Goal: Task Accomplishment & Management: Use online tool/utility

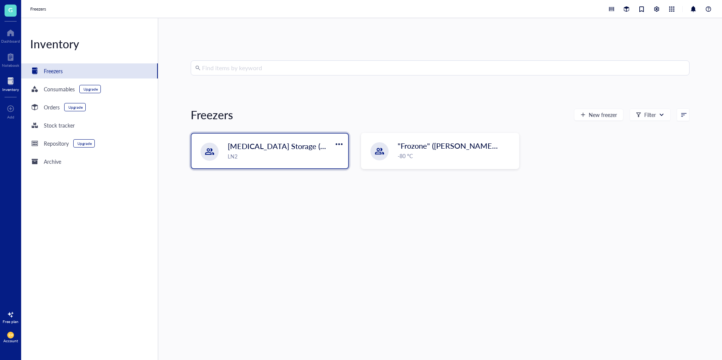
click at [272, 153] on div "LN2" at bounding box center [286, 156] width 116 height 8
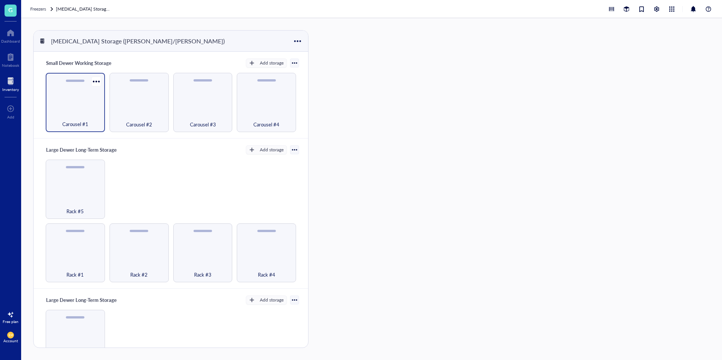
click at [59, 114] on div "Carousel #1" at bounding box center [75, 120] width 52 height 17
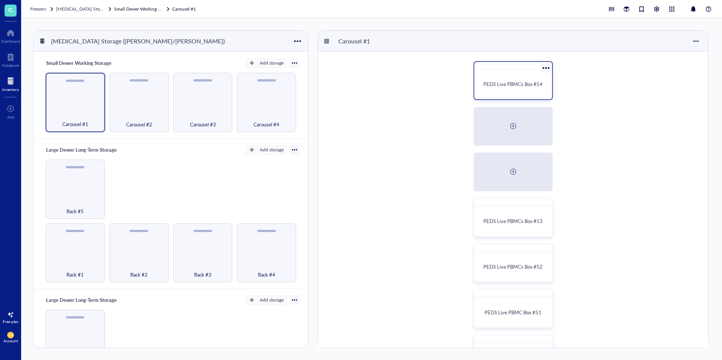
click at [500, 86] on span "PEDS Live PBMCs Box #54" at bounding box center [512, 83] width 59 height 7
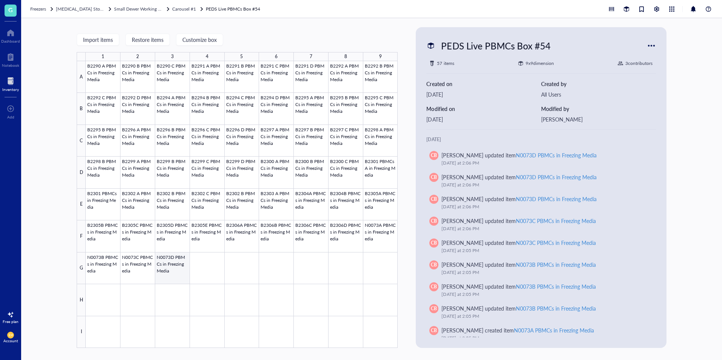
click at [166, 273] on div at bounding box center [242, 204] width 312 height 287
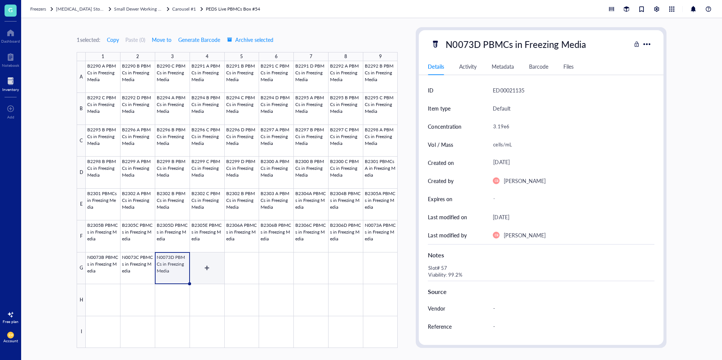
click at [206, 268] on div at bounding box center [242, 204] width 312 height 287
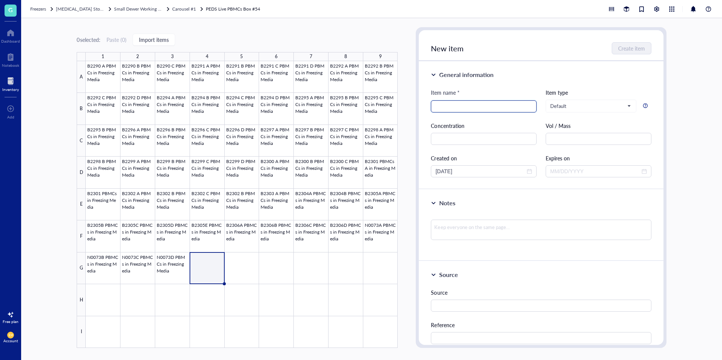
click at [474, 110] on input "search" at bounding box center [484, 106] width 97 height 11
click at [351, 233] on div at bounding box center [242, 204] width 312 height 287
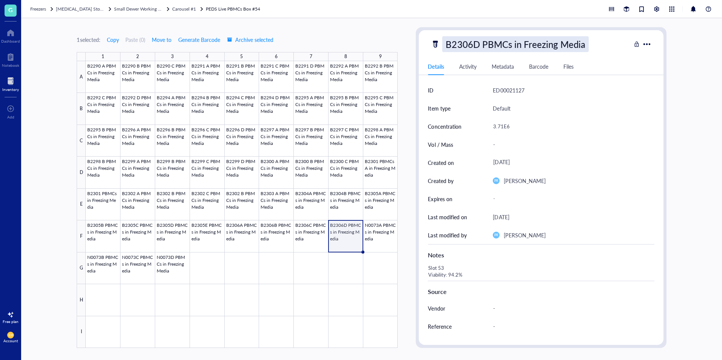
click at [554, 42] on div "B2306D PBMCs in Freezing Media" at bounding box center [515, 44] width 146 height 16
drag, startPoint x: 591, startPoint y: 46, endPoint x: 121, endPoint y: 90, distance: 471.6
click at [121, 90] on div "1 selected: Copy Paste ( 0 ) Move to Generate Barcode Archive selected 1 2 3 4 …" at bounding box center [371, 189] width 701 height 342
click at [207, 268] on div at bounding box center [242, 204] width 312 height 287
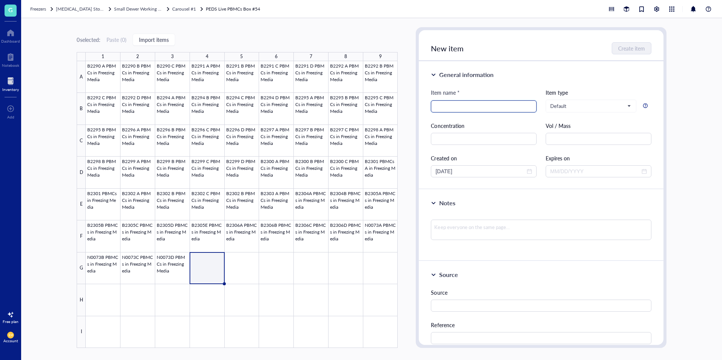
click at [473, 105] on input "search" at bounding box center [484, 106] width 97 height 11
paste input "B2306D PBMCs in Freezing Media"
drag, startPoint x: 454, startPoint y: 106, endPoint x: 456, endPoint y: 115, distance: 9.3
click at [448, 107] on input "B2306D PBMCs in Freezing Media" at bounding box center [484, 106] width 97 height 11
type input "B2308A PBMCs in Freezing Media"
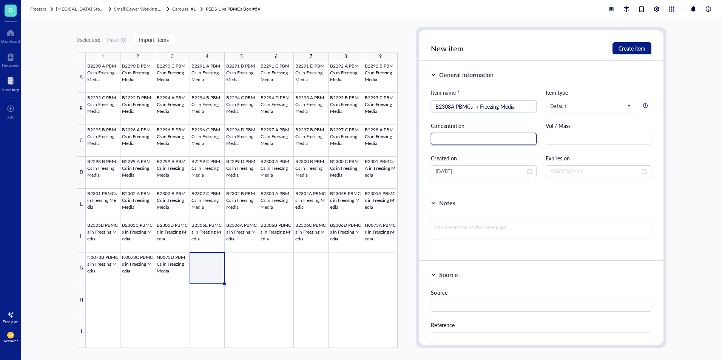
click at [477, 141] on input "text" at bounding box center [484, 139] width 106 height 12
type input "3.19E6"
click at [635, 49] on span "Create item" at bounding box center [632, 48] width 27 height 6
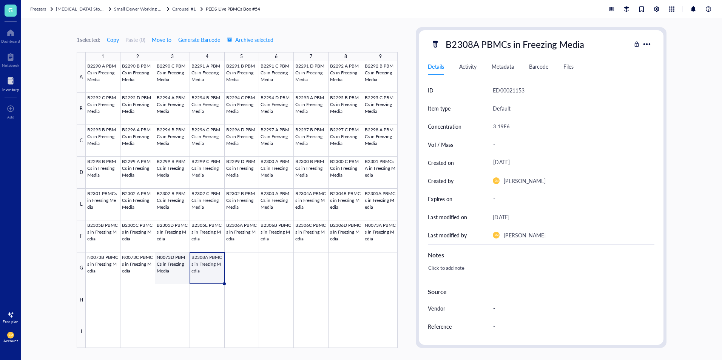
click at [175, 279] on div at bounding box center [242, 204] width 312 height 287
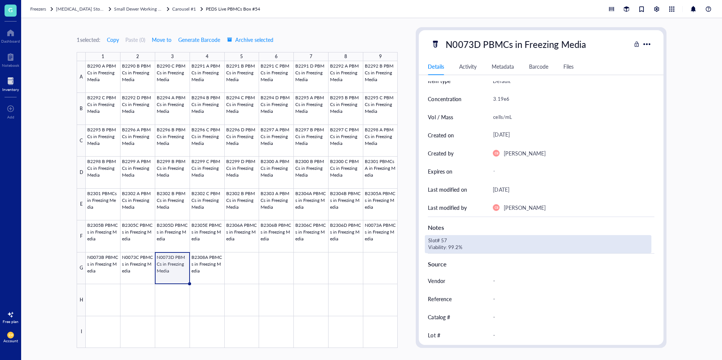
scroll to position [69, 0]
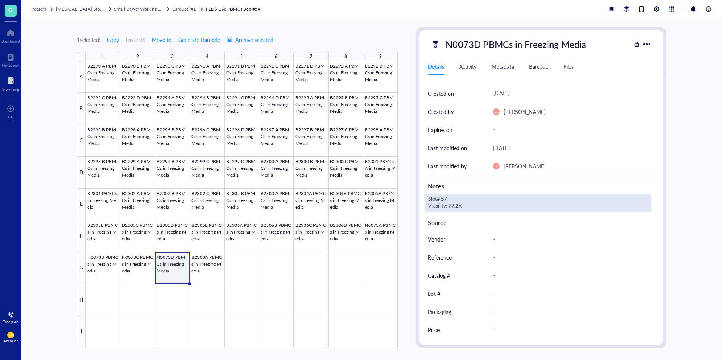
click at [456, 202] on div "Slot# 57 Viability: 99.2%" at bounding box center [538, 203] width 226 height 18
click at [194, 271] on div at bounding box center [242, 204] width 312 height 287
click at [499, 195] on div "Slot# 57 Viability: 99.2%" at bounding box center [538, 203] width 226 height 18
click at [460, 210] on textarea "Slot# 57 Viability: 99.2%" at bounding box center [484, 203] width 118 height 17
click at [462, 196] on textarea "Slot# 57 Viability: 99.6%" at bounding box center [484, 203] width 118 height 17
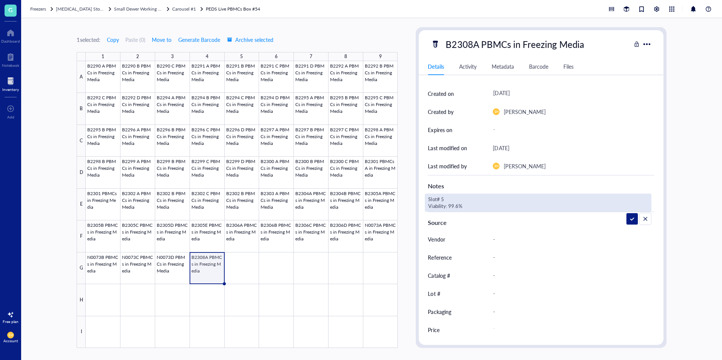
type textarea "Slot# 58 Viability: 99.6%"
click at [242, 267] on div at bounding box center [242, 204] width 312 height 287
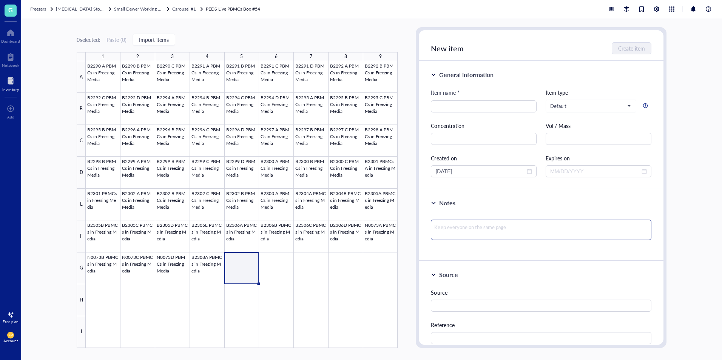
click at [564, 225] on textarea at bounding box center [541, 230] width 220 height 20
click at [194, 264] on div at bounding box center [242, 204] width 312 height 287
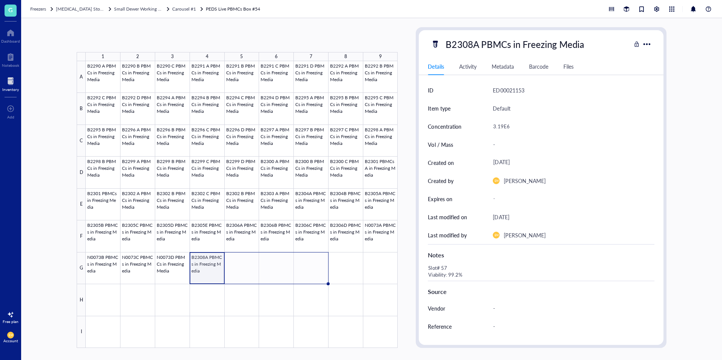
drag, startPoint x: 225, startPoint y: 283, endPoint x: 322, endPoint y: 282, distance: 96.7
click at [0, 0] on div "B2290 A PBMCs in Freezing Media B2290 B PBMCs in Freezing Media B2290 C PBMCs i…" at bounding box center [0, 0] width 0 height 0
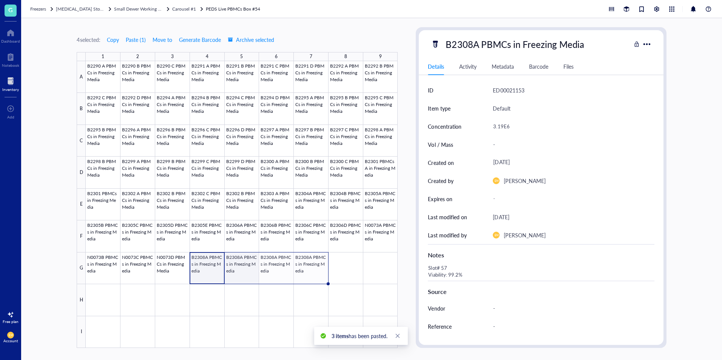
click at [229, 266] on div at bounding box center [242, 204] width 312 height 287
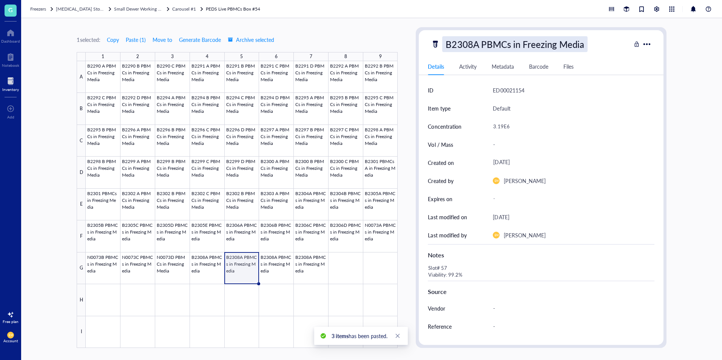
click at [475, 44] on div "B2308A PBMCs in Freezing Media" at bounding box center [514, 44] width 145 height 16
click at [479, 46] on input "B2308A PBMCs in Freezing Media" at bounding box center [527, 44] width 169 height 15
type input "B2308B PBMCs in Freezing Media"
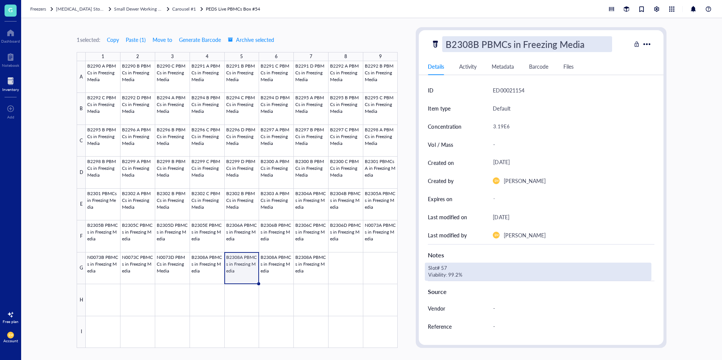
click at [451, 274] on div "Slot# 57 Viability: 99.2%" at bounding box center [538, 272] width 226 height 18
click at [458, 275] on div "Slot# 57 Viability: 99.2%" at bounding box center [538, 272] width 226 height 18
click at [458, 275] on textarea "Slot# 57 Viability: 99.2%" at bounding box center [484, 272] width 118 height 17
type textarea "Slot# 57 Viability: 99.0%"
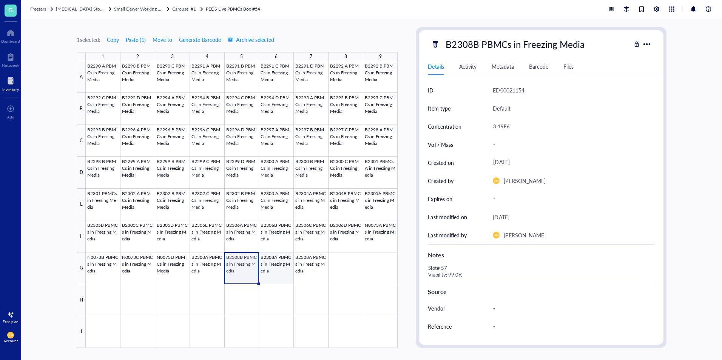
click at [285, 267] on div at bounding box center [242, 204] width 312 height 287
click at [249, 272] on div at bounding box center [242, 204] width 312 height 287
click at [277, 269] on div at bounding box center [242, 204] width 312 height 287
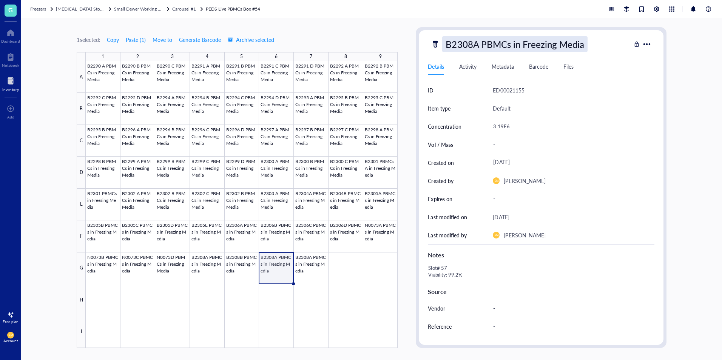
click at [481, 44] on div "B2308A PBMCs in Freezing Media" at bounding box center [514, 44] width 145 height 16
click at [472, 44] on input "B2308A PBMCs in Freezing Media" at bounding box center [527, 44] width 169 height 15
click at [479, 48] on input "B2308A PBMCs in Freezing Media" at bounding box center [527, 44] width 169 height 15
type input "B2308C PBMCs in Freezing Media"
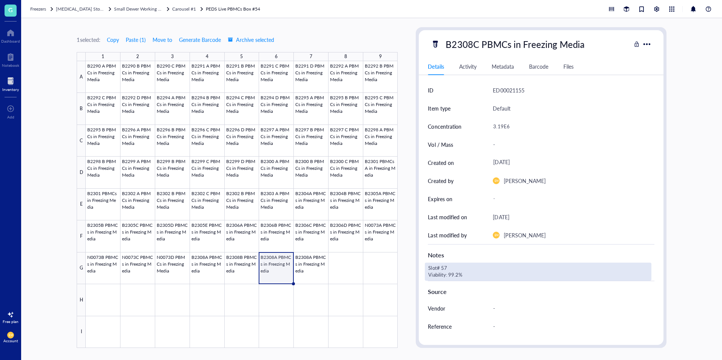
click at [457, 274] on div "Slot# 57 Viability: 99.2%" at bounding box center [538, 272] width 226 height 18
click at [457, 274] on textarea "Slot# 57 Viability: 99.2%" at bounding box center [484, 272] width 118 height 17
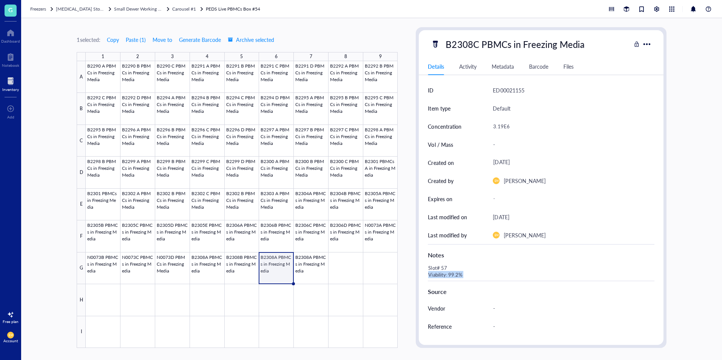
click at [457, 274] on div "Slot# 57 Viability: 99.2%" at bounding box center [538, 272] width 226 height 18
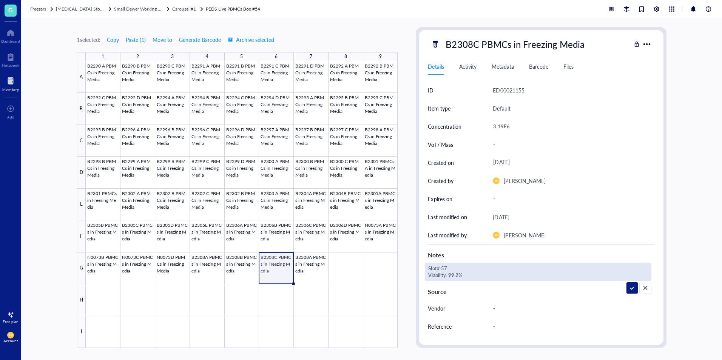
click at [459, 275] on textarea "Slot# 57 Viability: 99.2%" at bounding box center [484, 272] width 118 height 17
type textarea "Slot# 57 Viability: 99.7%"
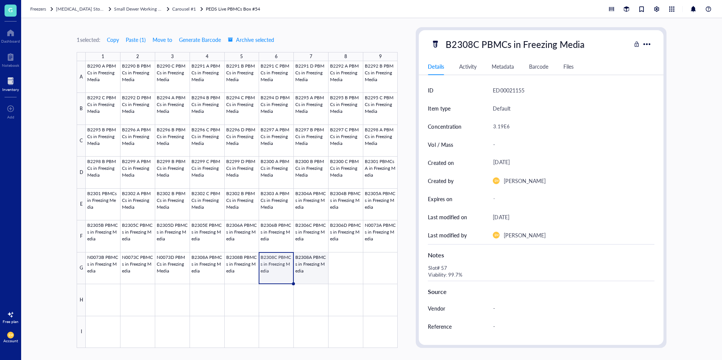
click at [318, 276] on div at bounding box center [242, 204] width 312 height 287
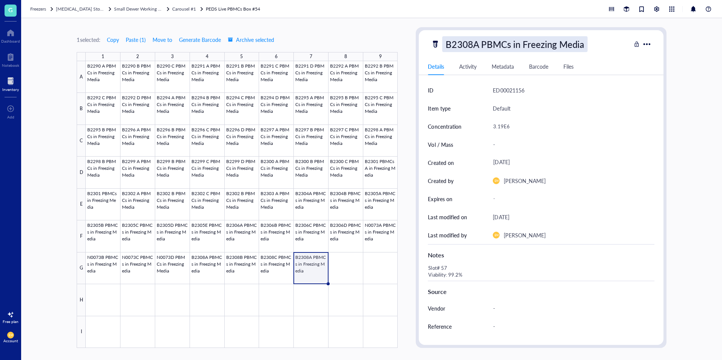
click at [481, 48] on div "B2308A PBMCs in Freezing Media" at bounding box center [514, 44] width 145 height 16
click at [480, 48] on input "B2308A PBMCs in Freezing Media" at bounding box center [527, 44] width 169 height 15
click at [478, 46] on input "B2308A PBMCs in Freezing Media" at bounding box center [527, 44] width 169 height 15
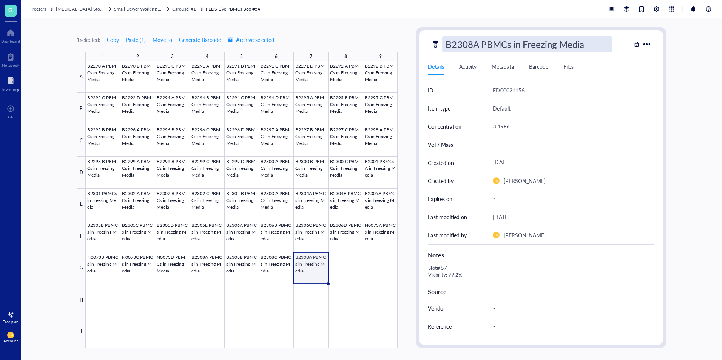
click at [478, 46] on input "B2308A PBMCs in Freezing Media" at bounding box center [527, 44] width 169 height 15
click at [479, 46] on input "B2308A PBMCs in Freezing Media" at bounding box center [527, 44] width 169 height 15
type input "B2308D PBMCs in Freezing Media"
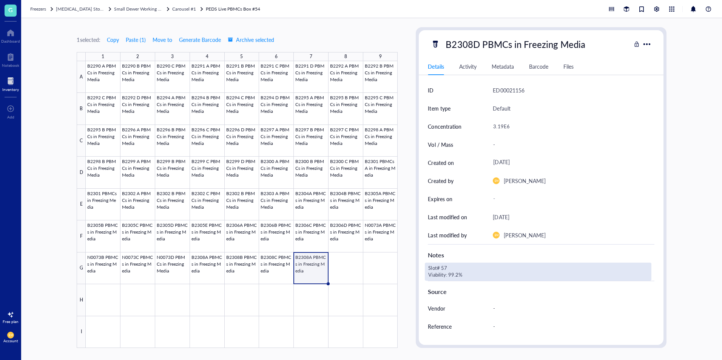
click at [460, 278] on div "Slot# 57 Viability: 99.2%" at bounding box center [538, 272] width 226 height 18
click at [460, 278] on textarea "Slot# 57 Viability: 99.2%" at bounding box center [484, 272] width 118 height 17
click at [459, 276] on div "Slot# 57 Viability: 99.2%" at bounding box center [538, 272] width 226 height 18
click at [456, 274] on textarea "Slot# 57 Viability: 99.2%" at bounding box center [484, 272] width 118 height 17
type textarea "Slot# 57 Viability: 99.4%"
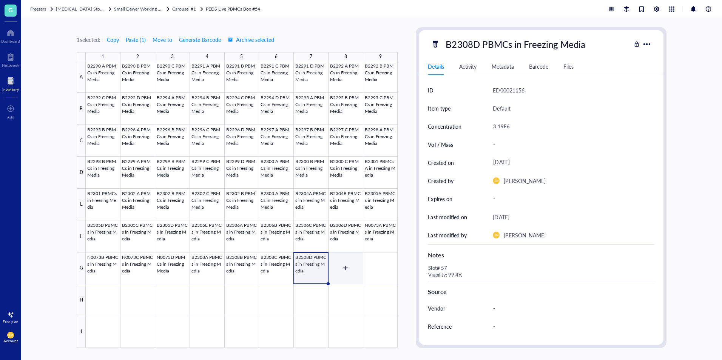
click at [348, 267] on div at bounding box center [242, 204] width 312 height 287
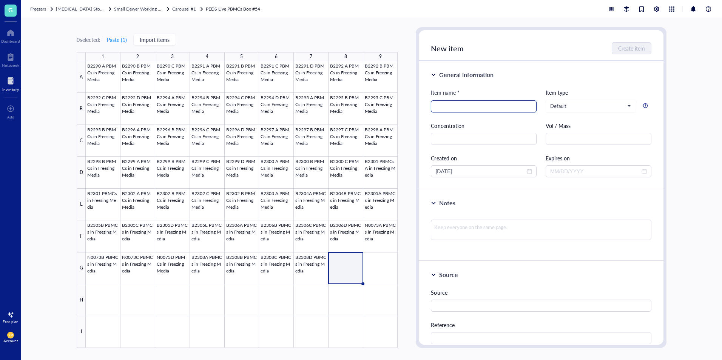
click at [473, 108] on input "search" at bounding box center [484, 106] width 97 height 11
click at [320, 267] on div at bounding box center [242, 204] width 312 height 287
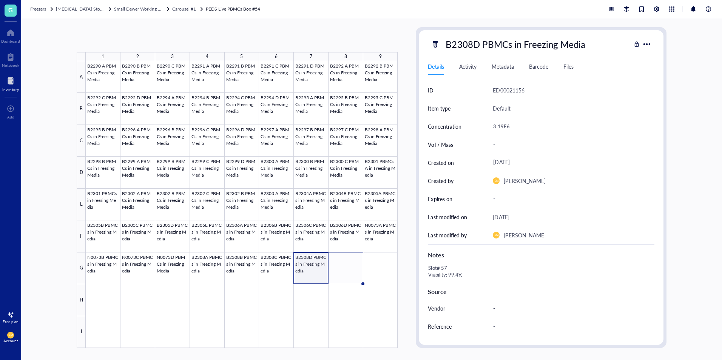
drag, startPoint x: 328, startPoint y: 283, endPoint x: 353, endPoint y: 281, distance: 25.0
click at [0, 0] on div "B2290 A PBMCs in Freezing Media B2290 B PBMCs in Freezing Media B2290 C PBMCs i…" at bounding box center [0, 0] width 0 height 0
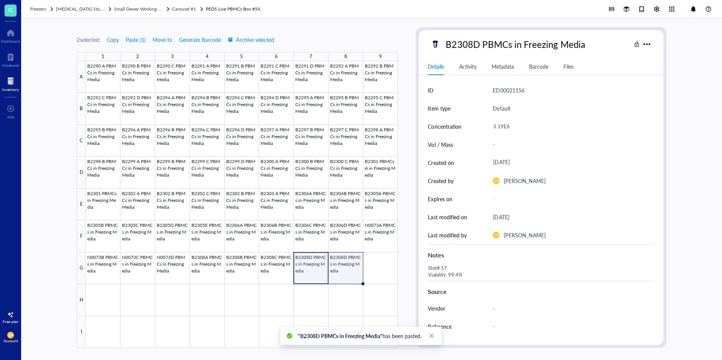
click at [356, 269] on div at bounding box center [242, 204] width 312 height 287
click at [479, 46] on div "B2308D PBMCs in Freezing Media" at bounding box center [515, 44] width 146 height 16
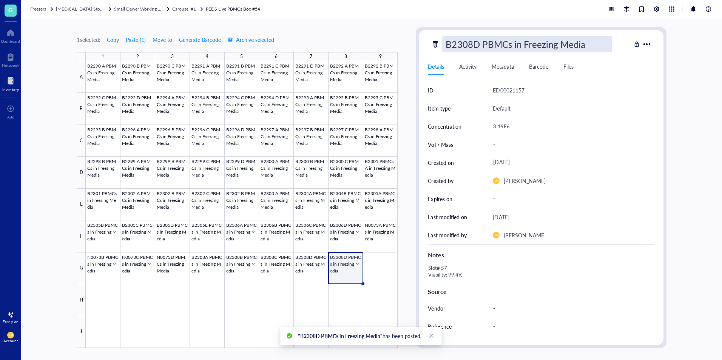
click at [479, 46] on input "B2308D PBMCs in Freezing Media" at bounding box center [527, 44] width 169 height 15
type input "B2309A PBMCs in Freezing Media"
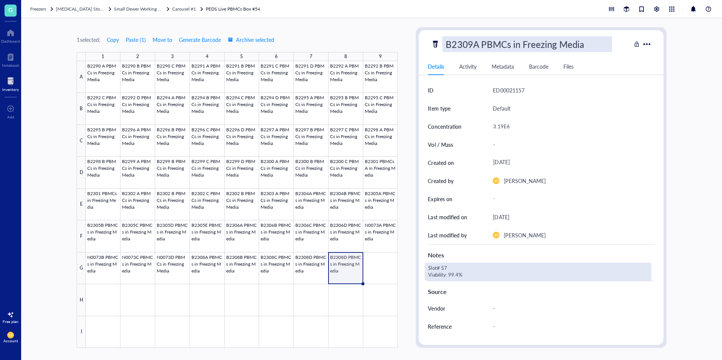
click at [462, 278] on div "Slot# 57 Viability: 99.4%" at bounding box center [538, 272] width 226 height 18
click at [459, 277] on div "Slot# 57 Viability: 99.4%" at bounding box center [538, 272] width 226 height 18
type textarea "Slot# 57 Viability: 97.3%"
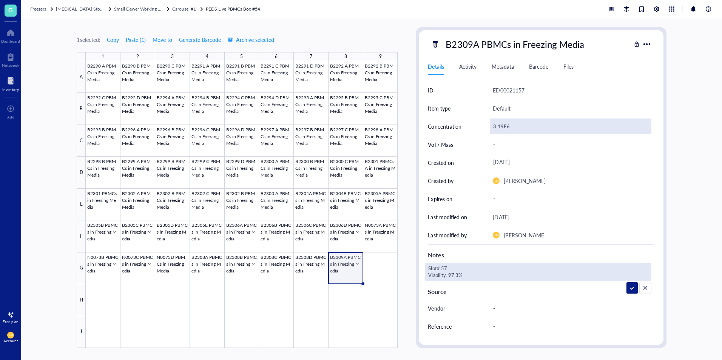
click at [521, 126] on div "3.19E6" at bounding box center [570, 127] width 161 height 16
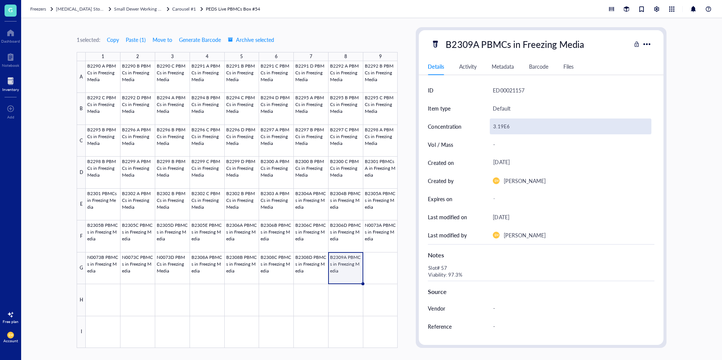
click at [503, 127] on div "3.19E6" at bounding box center [570, 127] width 161 height 16
click at [503, 127] on input "3.19E6" at bounding box center [570, 126] width 161 height 15
click at [504, 127] on input "3.19E6" at bounding box center [570, 126] width 161 height 15
type input "2.92E6"
click at [219, 269] on div at bounding box center [242, 204] width 312 height 287
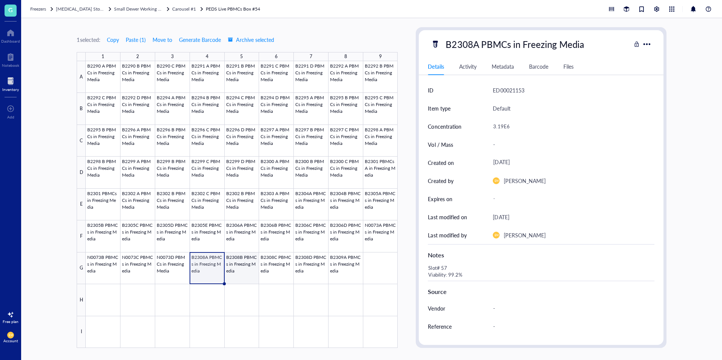
click at [236, 269] on div at bounding box center [242, 204] width 312 height 287
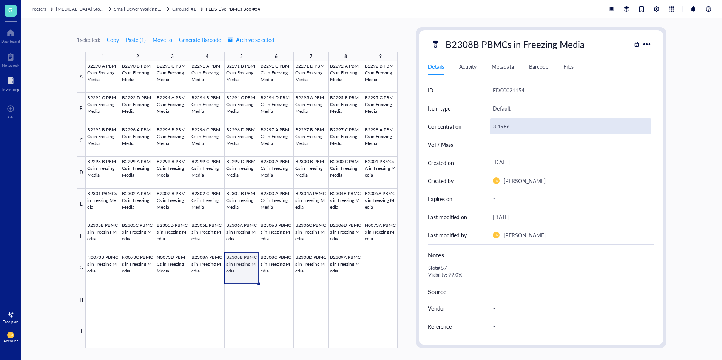
click at [505, 125] on div "3.19E6" at bounding box center [570, 127] width 161 height 16
click at [502, 130] on input "3.19E6" at bounding box center [570, 126] width 161 height 15
type input "3.22E6"
click at [271, 276] on div at bounding box center [242, 204] width 312 height 287
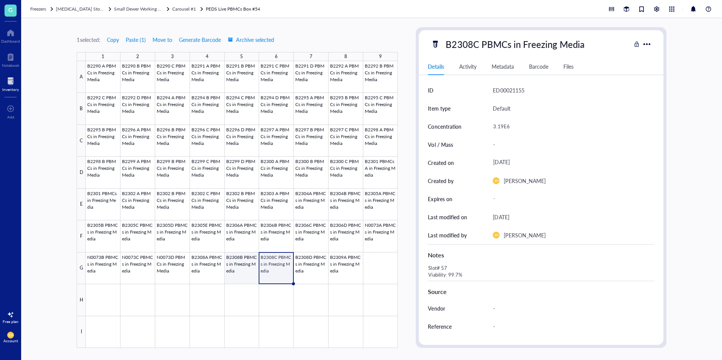
click at [248, 275] on div at bounding box center [242, 204] width 312 height 287
click at [272, 270] on div at bounding box center [242, 204] width 312 height 287
click at [502, 125] on div "3.19E6" at bounding box center [570, 127] width 161 height 16
click at [502, 126] on input "3.19E6" at bounding box center [570, 126] width 161 height 15
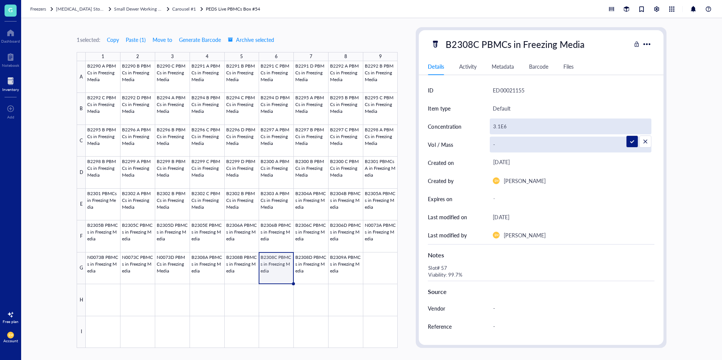
type input "3.17E6"
click at [510, 149] on div "-" at bounding box center [570, 145] width 161 height 16
click at [315, 267] on div at bounding box center [242, 204] width 312 height 287
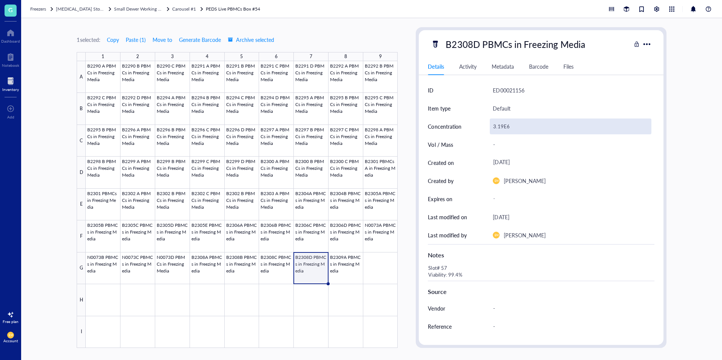
click at [501, 127] on div "3.19E6" at bounding box center [570, 127] width 161 height 16
click at [501, 127] on input "3.19E6" at bounding box center [570, 126] width 161 height 15
click at [502, 127] on input "3.19E6" at bounding box center [570, 126] width 161 height 15
type input "3.73E6"
click at [348, 270] on div at bounding box center [242, 204] width 312 height 287
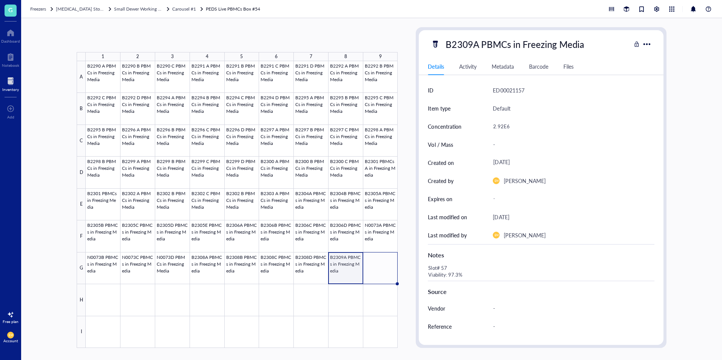
drag, startPoint x: 363, startPoint y: 284, endPoint x: 394, endPoint y: 287, distance: 30.4
click at [0, 0] on div "B2290 A PBMCs in Freezing Media B2290 B PBMCs in Freezing Media B2290 C PBMCs i…" at bounding box center [0, 0] width 0 height 0
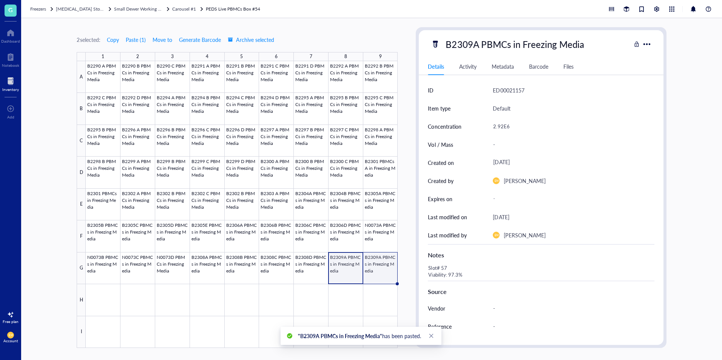
click at [380, 264] on div at bounding box center [242, 204] width 312 height 287
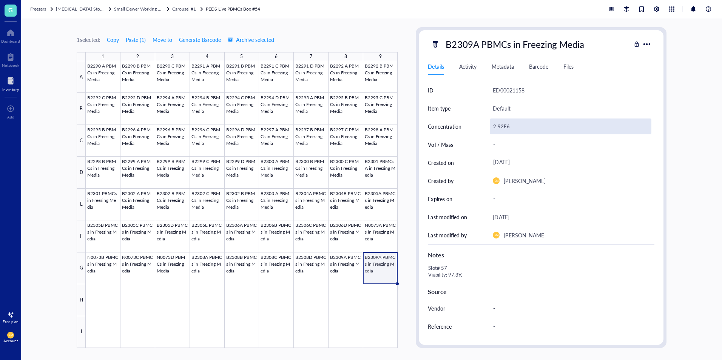
click at [503, 130] on div "2.92E6" at bounding box center [570, 127] width 161 height 16
click at [503, 130] on input "2.92E6" at bounding box center [570, 126] width 161 height 15
click at [503, 129] on input "2.92E6" at bounding box center [570, 126] width 161 height 15
type input "3.15E6"
click at [477, 50] on div "B2309A PBMCs in Freezing Media" at bounding box center [514, 44] width 145 height 16
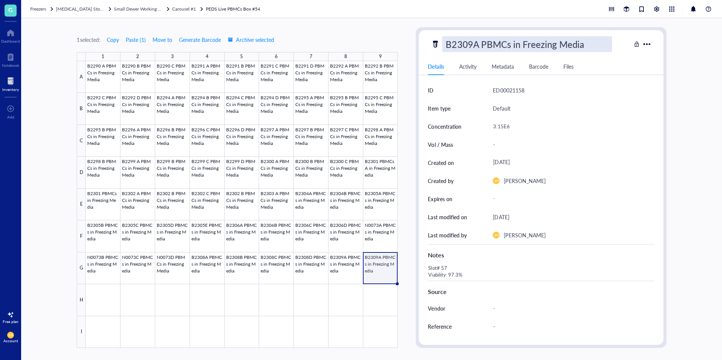
click at [479, 47] on input "B2309A PBMCs in Freezing Media" at bounding box center [527, 44] width 169 height 15
type input "B2309B PBMCs in Freezing Media"
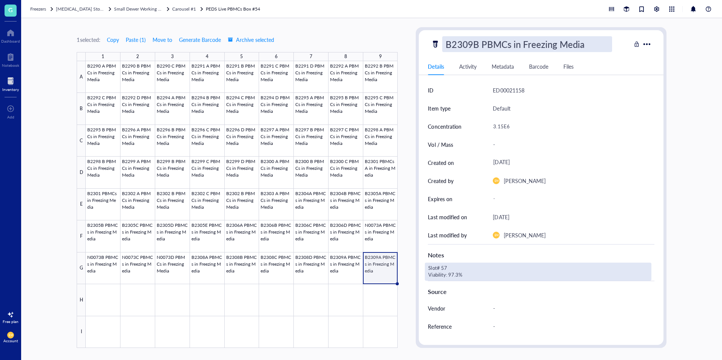
click at [505, 277] on div "Slot# 57 Viability: 97.3%" at bounding box center [538, 272] width 226 height 18
click at [505, 277] on textarea "Slot# 57 Viability: 97.3%" at bounding box center [484, 272] width 118 height 17
click at [471, 275] on div "Slot# 57 Viability: 97.3%" at bounding box center [538, 272] width 226 height 18
click at [458, 274] on textarea "Slot# 57 Viability: 97.3%" at bounding box center [484, 272] width 118 height 17
type textarea "Slot# 57 Viability: 96.8%"
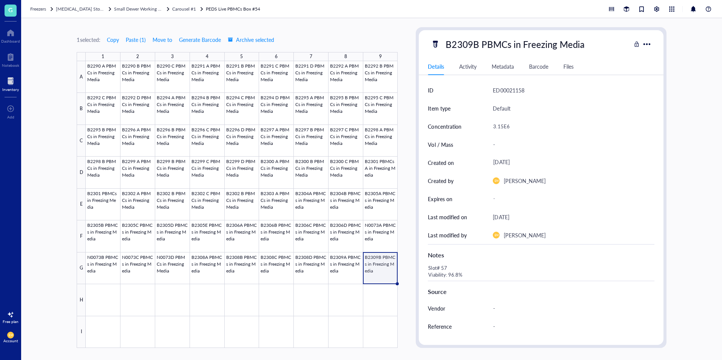
click at [653, 214] on div "ID ED00021158 Item type Default Concentration 3.15E6 Vol / Mass - Created on [D…" at bounding box center [541, 244] width 244 height 327
click at [104, 310] on div at bounding box center [242, 204] width 312 height 287
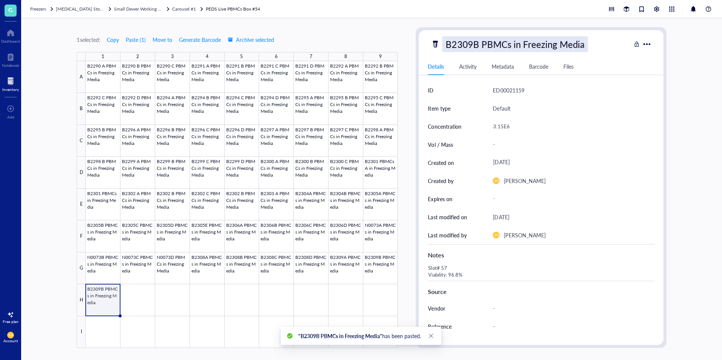
click at [473, 46] on div "B2309B PBMCs in Freezing Media" at bounding box center [514, 44] width 145 height 16
click at [479, 45] on input "B2309B PBMCs in Freezing Media" at bounding box center [527, 44] width 169 height 15
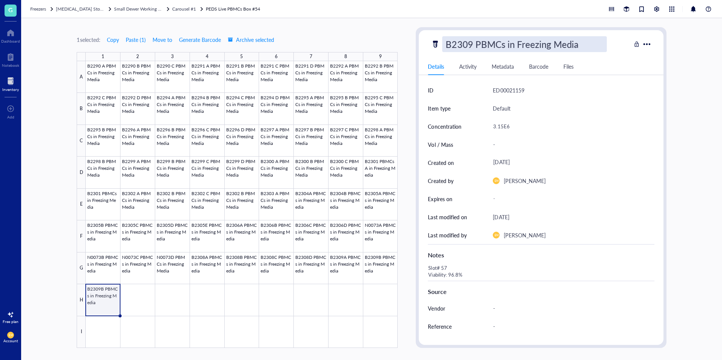
type input "B2309C PBMCs in Freezing Media"
click at [547, 128] on div "3.15E6" at bounding box center [570, 127] width 161 height 16
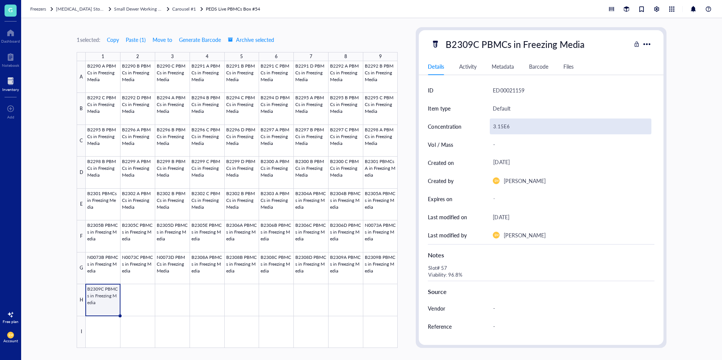
click at [500, 124] on div "3.15E6" at bounding box center [570, 127] width 161 height 16
click at [500, 124] on input "3.15E6" at bounding box center [570, 126] width 161 height 15
click at [503, 127] on input "3.15E6" at bounding box center [570, 126] width 161 height 15
type input "2.75E6"
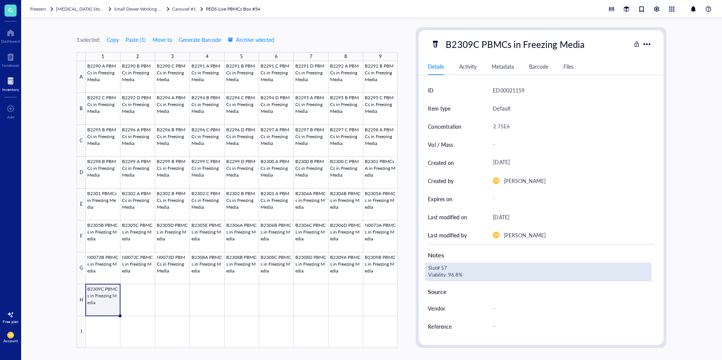
click at [465, 273] on div "Slot# 57 Viability: 96.8%" at bounding box center [538, 272] width 226 height 18
click at [455, 274] on div "Slot# 57 Viability: 96.8%" at bounding box center [538, 272] width 226 height 18
click at [459, 276] on textarea "Slot# 57 Viability: 96.8%" at bounding box center [484, 272] width 118 height 17
type textarea "Slot# 57 Viability: 97.3%"
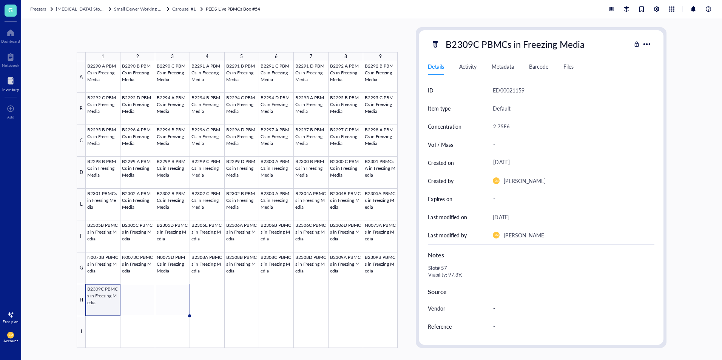
drag, startPoint x: 120, startPoint y: 317, endPoint x: 157, endPoint y: 320, distance: 36.3
click at [0, 0] on div "B2290 A PBMCs in Freezing Media B2290 B PBMCs in Freezing Media B2290 C PBMCs i…" at bounding box center [0, 0] width 0 height 0
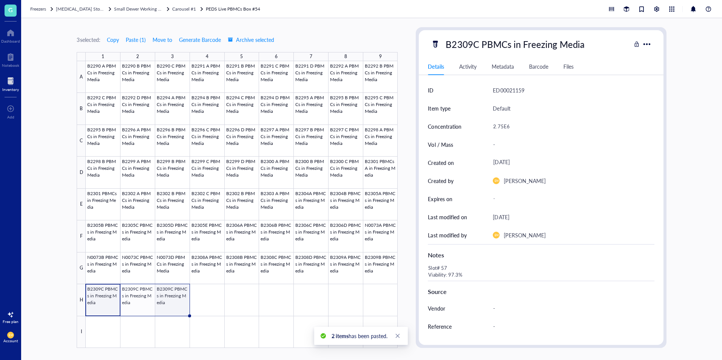
click at [177, 305] on div at bounding box center [242, 204] width 312 height 287
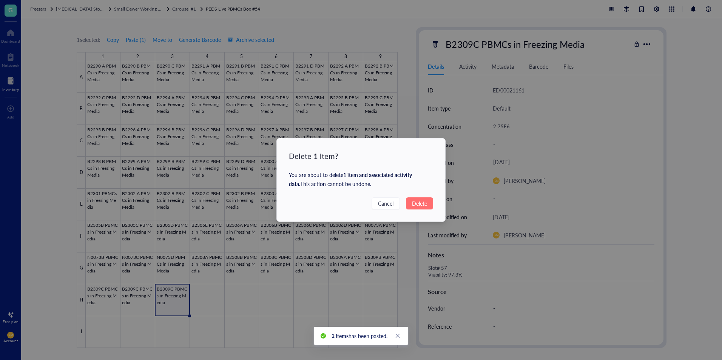
click at [418, 206] on span "Delete" at bounding box center [419, 203] width 15 height 8
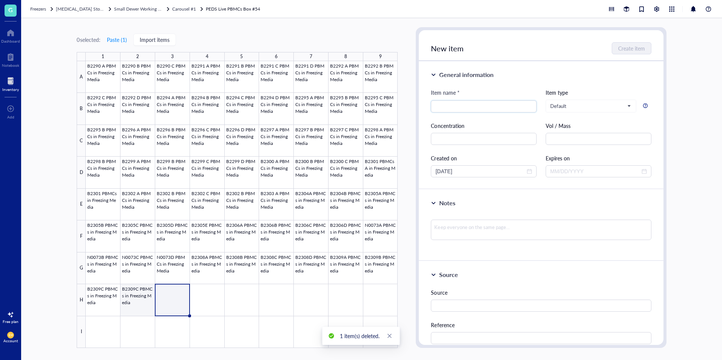
click at [140, 310] on div at bounding box center [242, 204] width 312 height 287
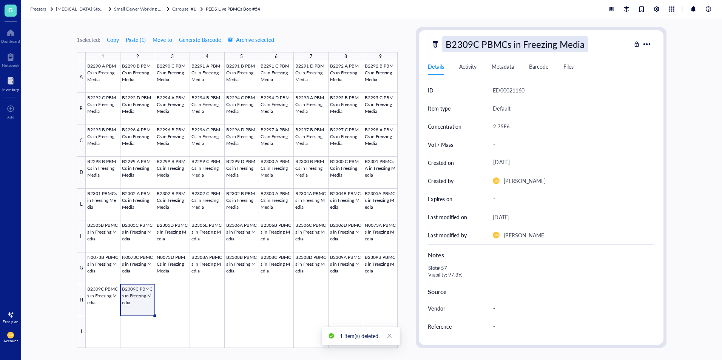
click at [475, 48] on div "B2309C PBMCs in Freezing Media" at bounding box center [514, 44] width 145 height 16
click at [476, 42] on input "B2309C PBMCs in Freezing Media" at bounding box center [527, 44] width 169 height 15
type input "B2309D PBMCs in Freezing Media"
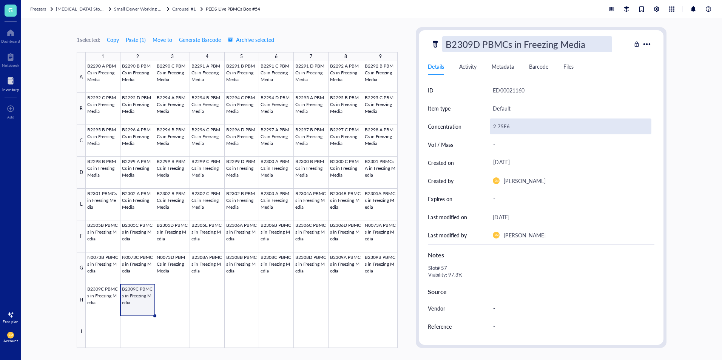
click at [510, 122] on div "2.75E6" at bounding box center [570, 127] width 161 height 16
click at [502, 124] on div "2.75E6" at bounding box center [570, 127] width 161 height 16
click at [502, 124] on input "2.75E6" at bounding box center [570, 126] width 161 height 15
click at [503, 126] on input "2.75E6" at bounding box center [570, 126] width 161 height 15
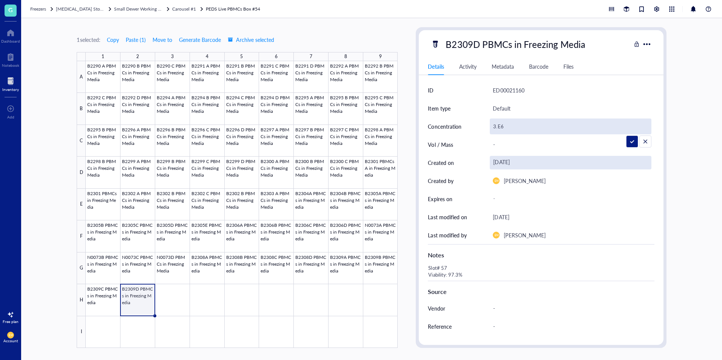
type input "3.2E6"
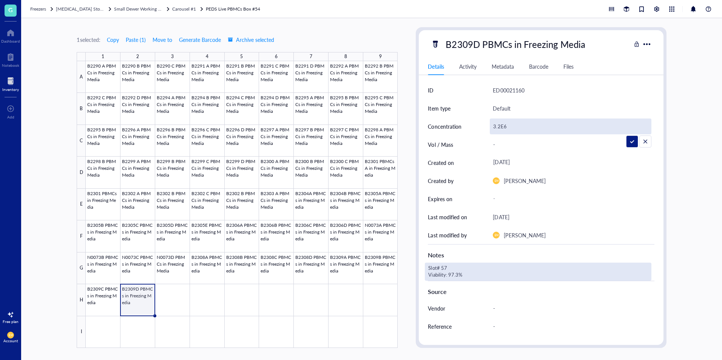
click at [479, 276] on div "Slot# 57 Viability: 97.3%" at bounding box center [538, 272] width 226 height 18
click at [479, 276] on textarea "Slot# 57 Viability: 97.3%" at bounding box center [484, 272] width 118 height 17
click at [456, 276] on div "Slot# 57 Viability: 97.3%" at bounding box center [538, 272] width 226 height 18
click at [457, 275] on textarea "Slot# 57 Viability: 97.3%" at bounding box center [484, 272] width 118 height 17
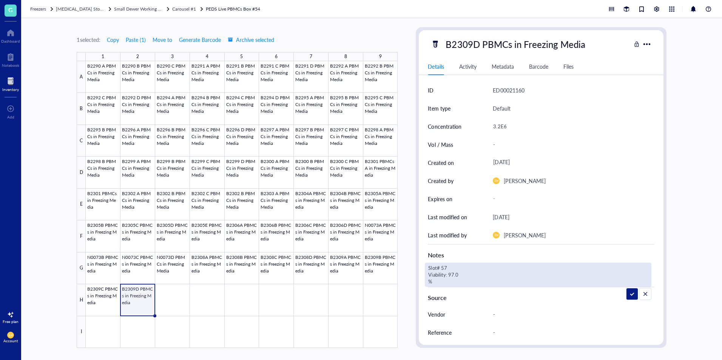
type textarea "Slot# 57 Viability: 97.0%"
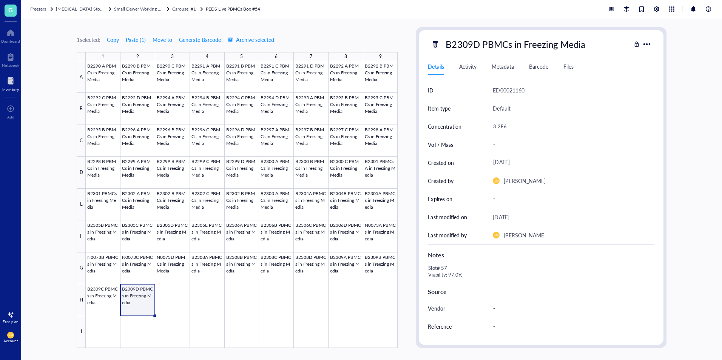
click at [681, 177] on div "1 selected: Copy Paste ( 1 ) Move to Generate Barcode Archive selected 1 2 3 4 …" at bounding box center [371, 189] width 701 height 342
click at [362, 200] on div at bounding box center [242, 204] width 312 height 287
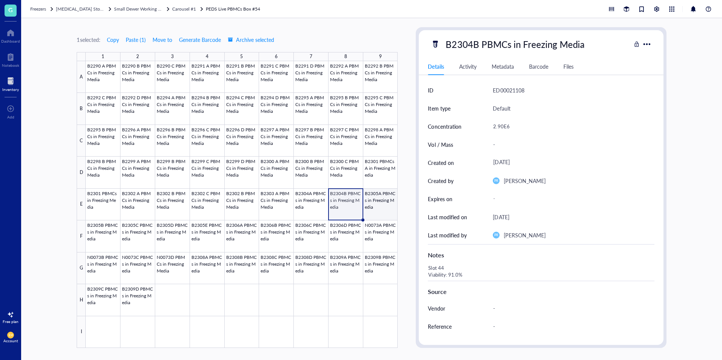
click at [377, 198] on div at bounding box center [242, 204] width 312 height 287
click at [104, 252] on div at bounding box center [242, 204] width 312 height 287
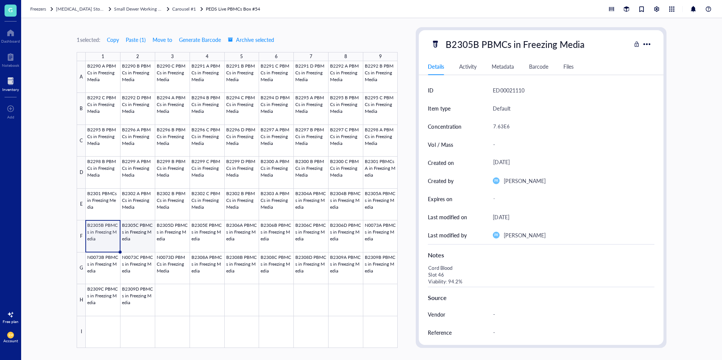
click at [139, 251] on div at bounding box center [242, 204] width 312 height 287
click at [176, 240] on div at bounding box center [242, 204] width 312 height 287
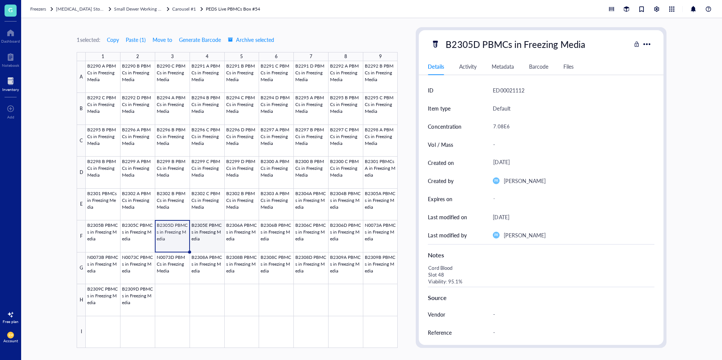
click at [200, 238] on div at bounding box center [242, 204] width 312 height 287
click at [251, 231] on div at bounding box center [242, 204] width 312 height 287
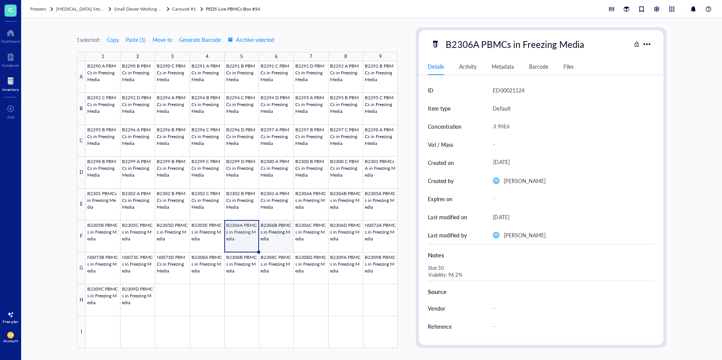
click at [283, 232] on div at bounding box center [242, 204] width 312 height 287
click at [326, 229] on div at bounding box center [242, 204] width 312 height 287
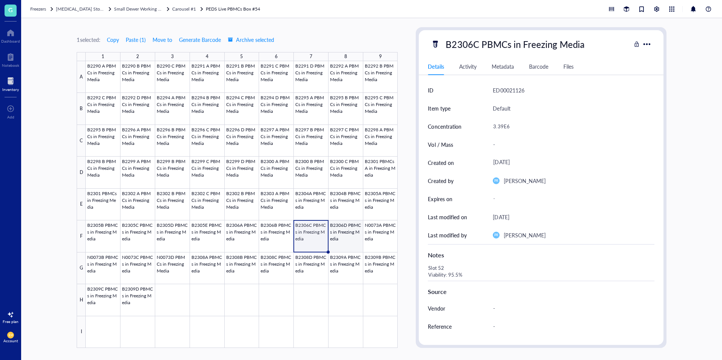
click at [350, 235] on div at bounding box center [242, 204] width 312 height 287
click at [314, 233] on div at bounding box center [242, 204] width 312 height 287
click at [341, 233] on div at bounding box center [242, 204] width 312 height 287
click at [317, 237] on div at bounding box center [242, 204] width 312 height 287
click at [354, 238] on div at bounding box center [242, 204] width 312 height 287
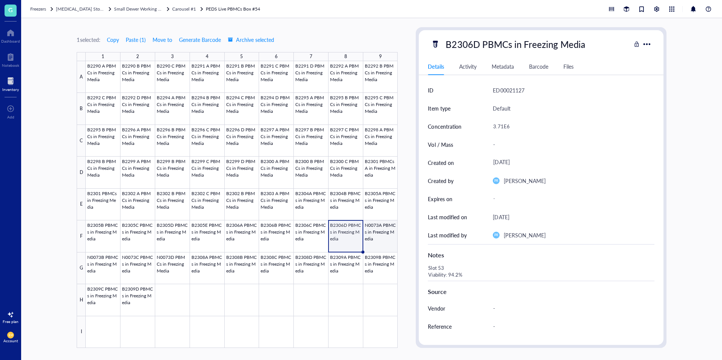
click at [385, 235] on div at bounding box center [242, 204] width 312 height 287
click at [100, 273] on div at bounding box center [242, 204] width 312 height 287
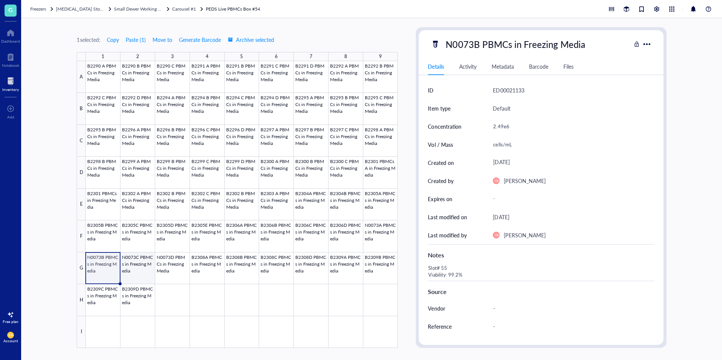
click at [137, 274] on div at bounding box center [242, 204] width 312 height 287
click at [180, 270] on div at bounding box center [242, 204] width 312 height 287
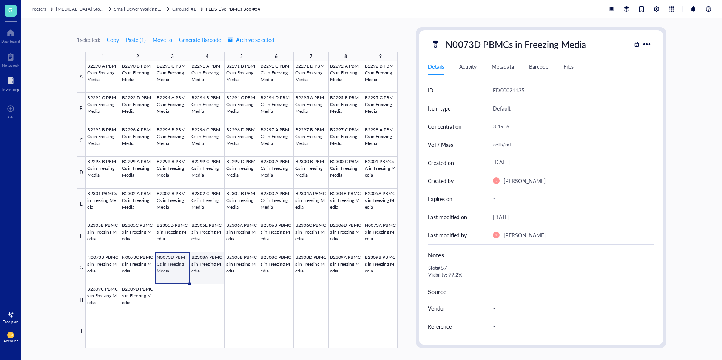
click at [219, 269] on div at bounding box center [242, 204] width 312 height 287
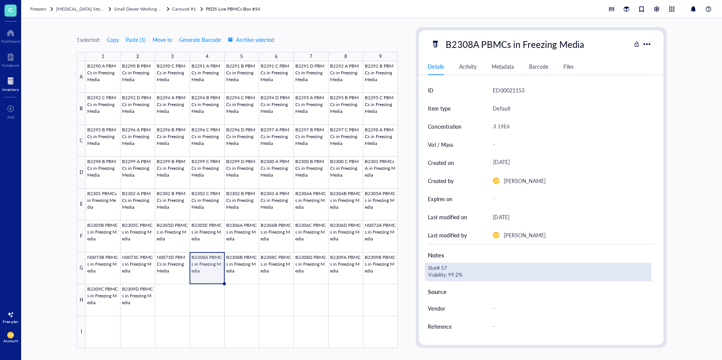
click at [449, 269] on div "Slot# 57 Viability: 99.2%" at bounding box center [538, 272] width 226 height 18
click at [450, 264] on textarea "Slot# 57 Viability: 99.2%" at bounding box center [484, 272] width 118 height 17
type textarea "Slot# 58 Viability: 99.2%"
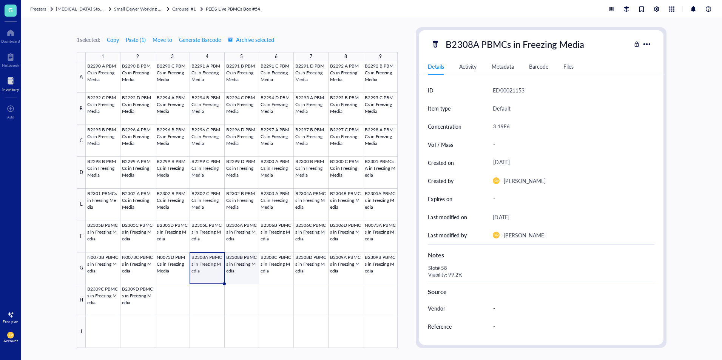
click at [225, 270] on div at bounding box center [242, 204] width 312 height 287
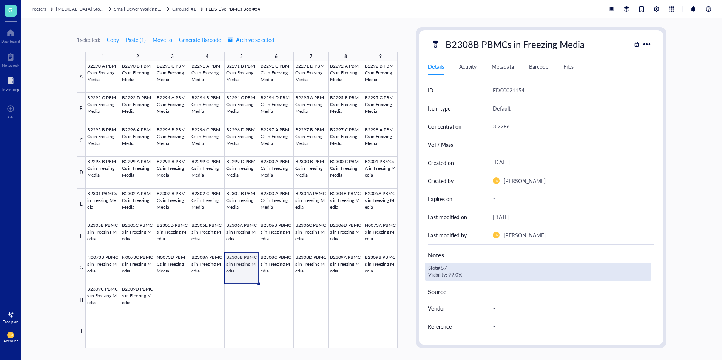
click at [452, 268] on div "Slot# 57 Viability: 99.0%" at bounding box center [538, 272] width 226 height 18
click at [452, 268] on textarea "Slot# 57 Viability: 99.0%" at bounding box center [484, 272] width 118 height 17
click at [449, 268] on textarea "Slot# 57 Viability: 99.0%" at bounding box center [484, 272] width 118 height 17
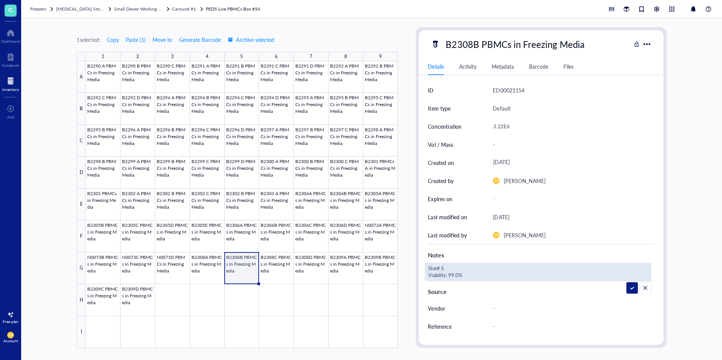
type textarea "Slot# 59 Viability: 99.0%"
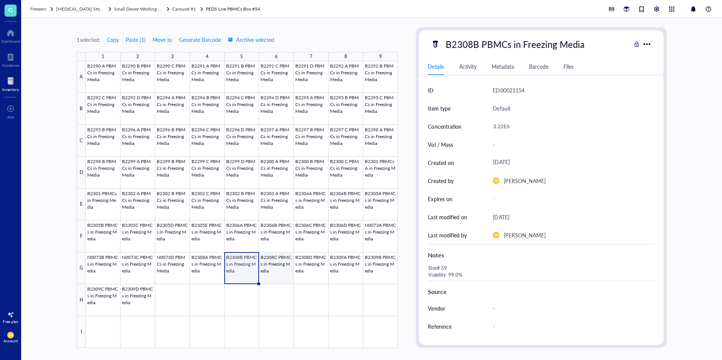
click at [273, 275] on div at bounding box center [242, 204] width 312 height 287
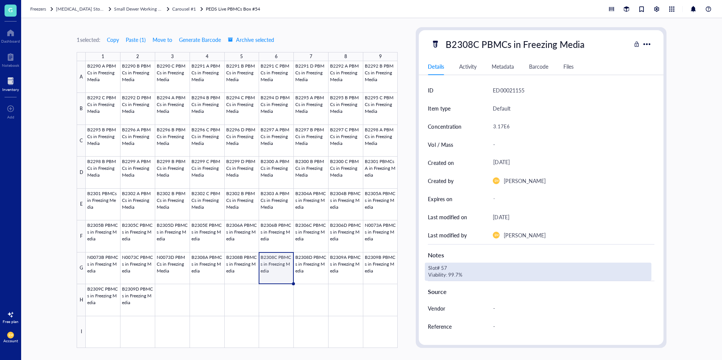
click at [445, 268] on div "Slot# 57 Viability: 99.7%" at bounding box center [538, 272] width 226 height 18
click at [445, 268] on textarea "Slot# 57 Viability: 99.7%" at bounding box center [484, 272] width 118 height 17
click at [447, 269] on textarea "Slot# 57 Viability: 99.7%" at bounding box center [484, 272] width 118 height 17
type textarea "Slot# 60 Viability: 99.7%"
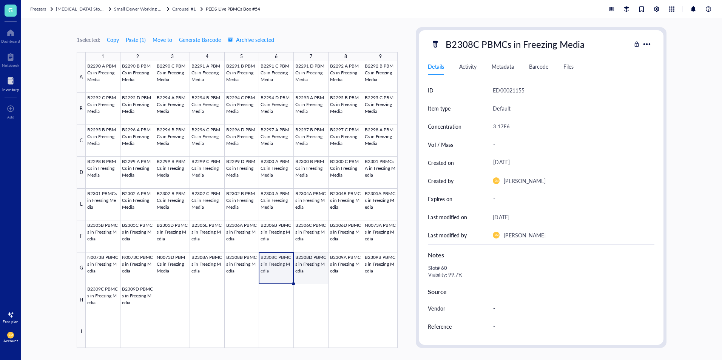
click at [318, 280] on div at bounding box center [242, 204] width 312 height 287
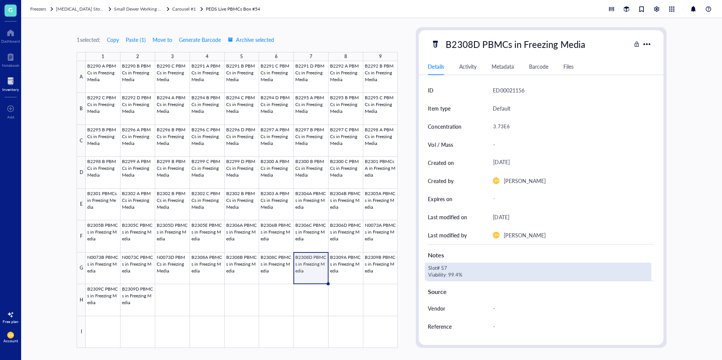
click at [451, 267] on div "Slot# 57 Viability: 99.4%" at bounding box center [538, 272] width 226 height 18
click at [451, 267] on textarea "Slot# 57 Viability: 99.4%" at bounding box center [484, 272] width 118 height 17
click at [450, 267] on textarea "Slot# 57 Viability: 99.4%" at bounding box center [484, 272] width 118 height 17
click at [276, 278] on div at bounding box center [242, 204] width 312 height 287
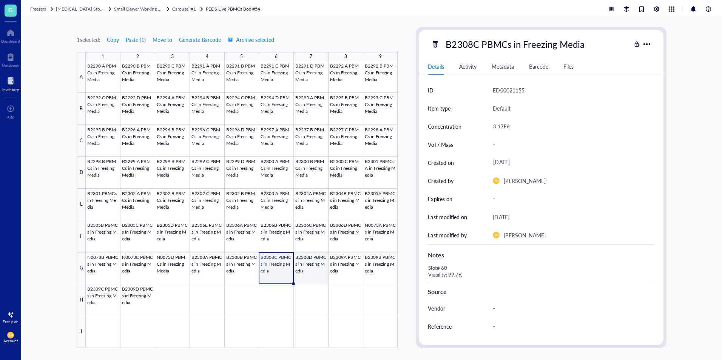
click at [302, 276] on div at bounding box center [242, 204] width 312 height 287
click at [277, 271] on div at bounding box center [242, 204] width 312 height 287
click at [302, 276] on div at bounding box center [242, 204] width 312 height 287
click at [273, 272] on div at bounding box center [242, 204] width 312 height 287
click at [244, 272] on div at bounding box center [242, 204] width 312 height 287
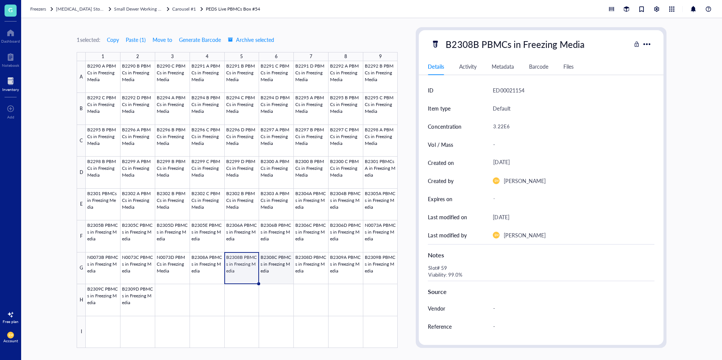
click at [273, 276] on div at bounding box center [242, 204] width 312 height 287
click at [232, 278] on div at bounding box center [242, 204] width 312 height 287
click at [214, 280] on div at bounding box center [242, 204] width 312 height 287
click at [251, 275] on div at bounding box center [242, 204] width 312 height 287
click at [285, 270] on div at bounding box center [242, 204] width 312 height 287
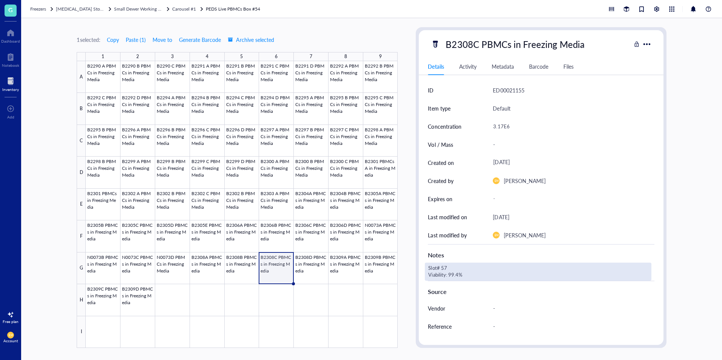
click at [449, 269] on div "Slot# 57 Viability: 99.4%" at bounding box center [538, 272] width 226 height 18
click at [449, 269] on textarea "Slot# 57 Viability: 99.4%" at bounding box center [484, 272] width 118 height 17
type textarea "Slot# 60 Viability: 99.4%"
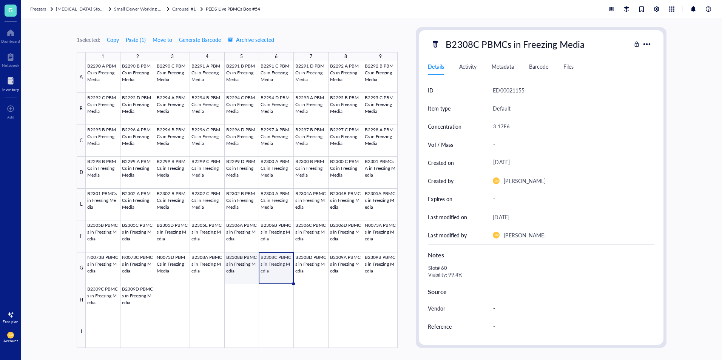
click at [232, 268] on div at bounding box center [242, 204] width 312 height 287
click at [282, 267] on div at bounding box center [242, 204] width 312 height 287
click at [309, 273] on div at bounding box center [242, 204] width 312 height 287
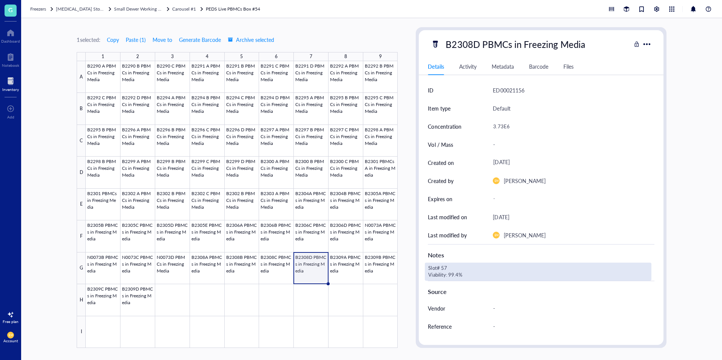
click at [450, 266] on div "Slot# 57 Viability: 99.4%" at bounding box center [538, 272] width 226 height 18
click at [450, 266] on textarea "Slot# 57 Viability: 99.4%" at bounding box center [484, 272] width 118 height 17
type textarea "Slot# 61 Viability: 99.4%"
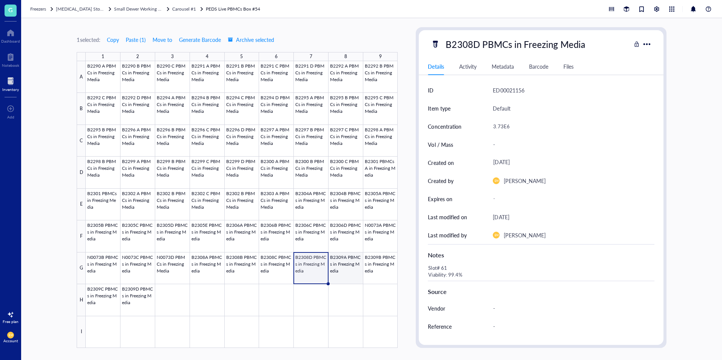
click at [337, 268] on div at bounding box center [242, 204] width 312 height 287
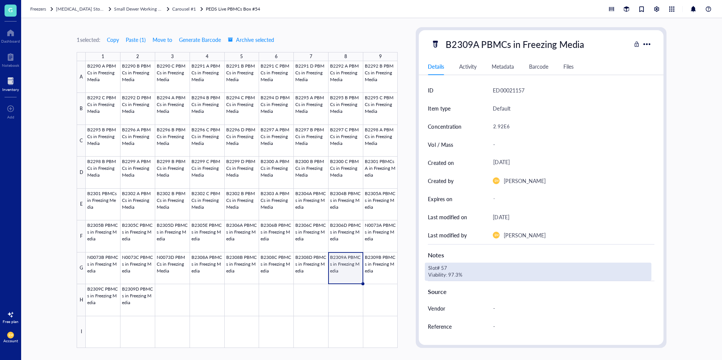
click at [459, 265] on div "Slot# 57 Viability: 97.3%" at bounding box center [538, 272] width 226 height 18
click at [456, 269] on textarea "Slot# 57 Viability: 97.3%" at bounding box center [484, 272] width 118 height 17
type textarea "Slot# 62 Viability: 97.3%"
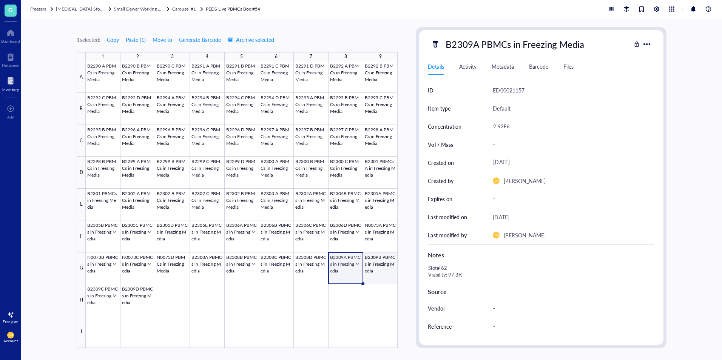
click at [376, 273] on div at bounding box center [242, 204] width 312 height 287
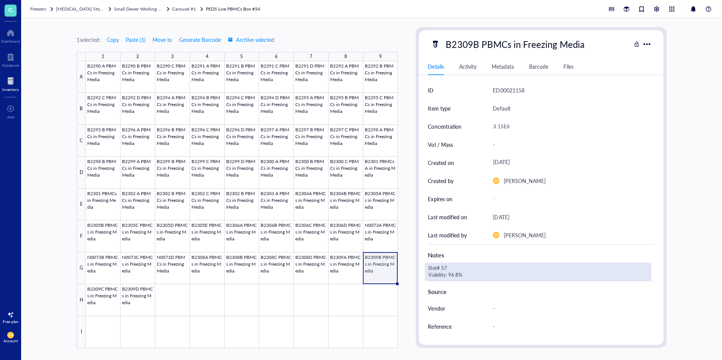
click at [452, 266] on div "Slot# 57 Viability: 96.8%" at bounding box center [538, 272] width 226 height 18
click at [452, 266] on textarea "Slot# 57 Viability: 96.8%" at bounding box center [484, 272] width 118 height 17
type textarea "Slot# 63 Viability: 96.8%"
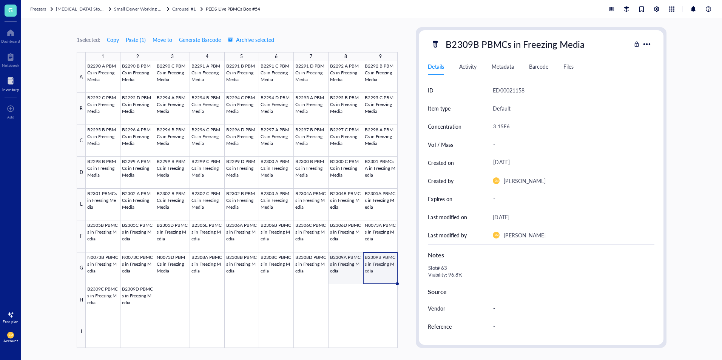
click at [344, 268] on div at bounding box center [242, 204] width 312 height 287
click at [313, 268] on div at bounding box center [242, 204] width 312 height 287
click at [280, 271] on div at bounding box center [242, 204] width 312 height 287
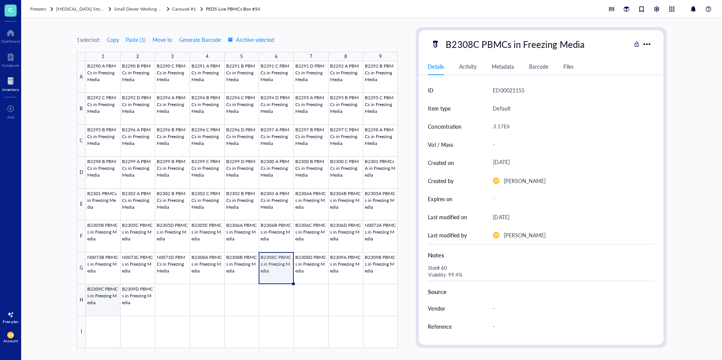
click at [108, 309] on div at bounding box center [242, 204] width 312 height 287
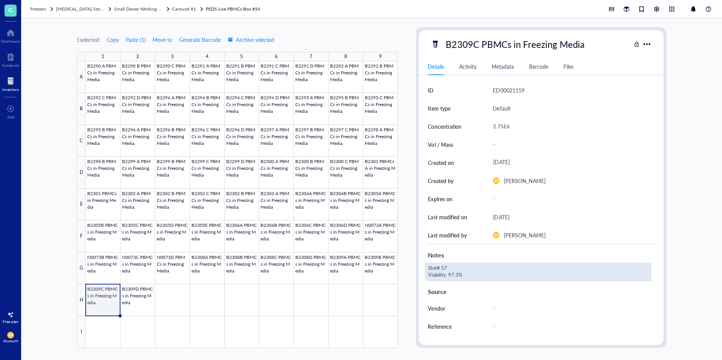
click at [456, 267] on div "Slot# 57 Viability: 97.3%" at bounding box center [538, 272] width 226 height 18
click at [454, 269] on textarea "Slot# 57 Viability: 97.3%" at bounding box center [484, 272] width 118 height 17
type textarea "Slot# 64 Viability: 97.3%"
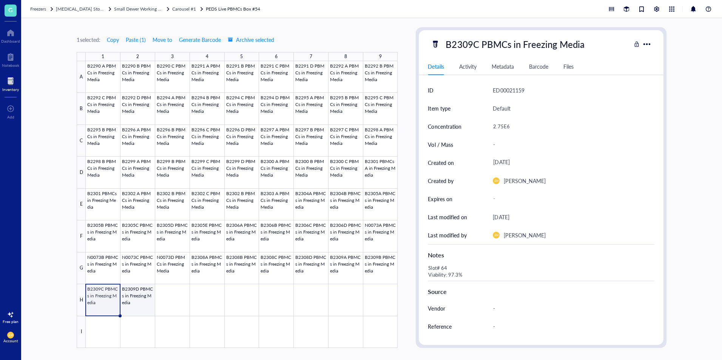
click at [135, 296] on div at bounding box center [242, 204] width 312 height 287
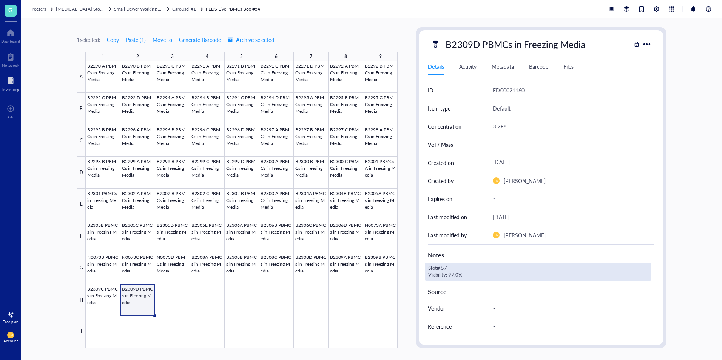
click at [459, 267] on div "Slot# 57 Viability: 97.0%" at bounding box center [538, 272] width 226 height 18
click at [453, 269] on textarea "Slot# 57 Viability: 97.0%" at bounding box center [484, 272] width 118 height 17
type textarea "Slot# 65 Viability: 97.0%"
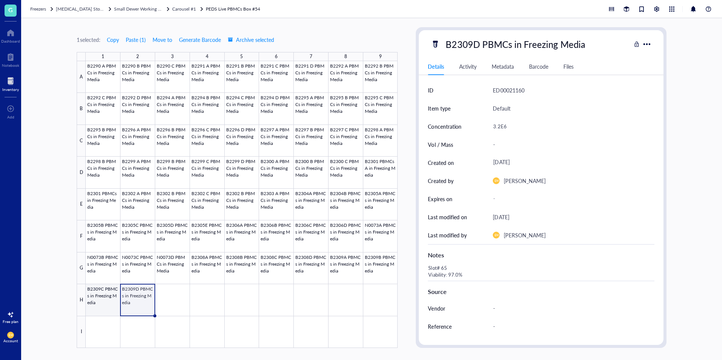
click at [105, 301] on div at bounding box center [242, 204] width 312 height 287
